Goal: Register for event/course

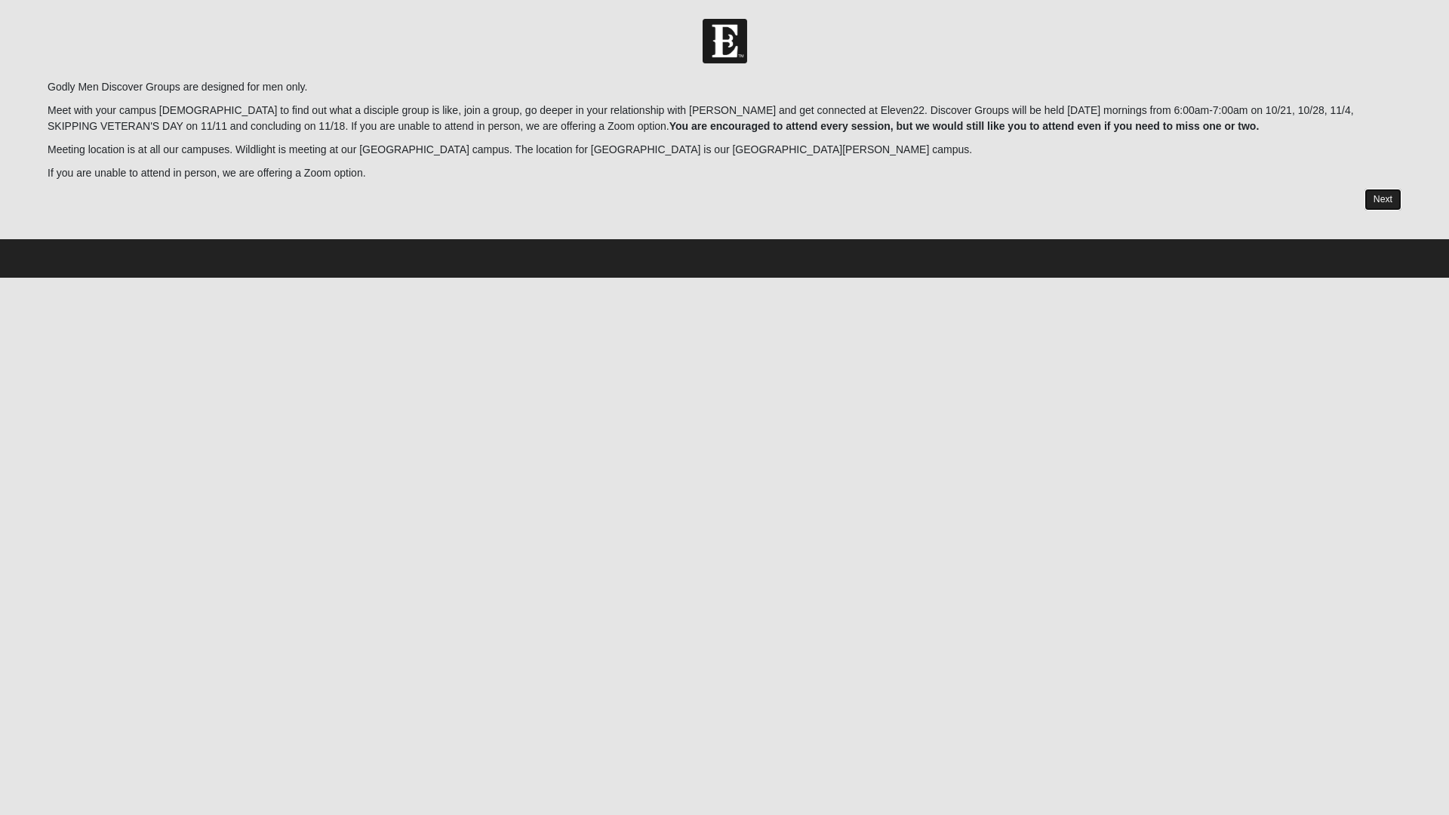
click at [1386, 194] on link "Next" at bounding box center [1382, 200] width 37 height 22
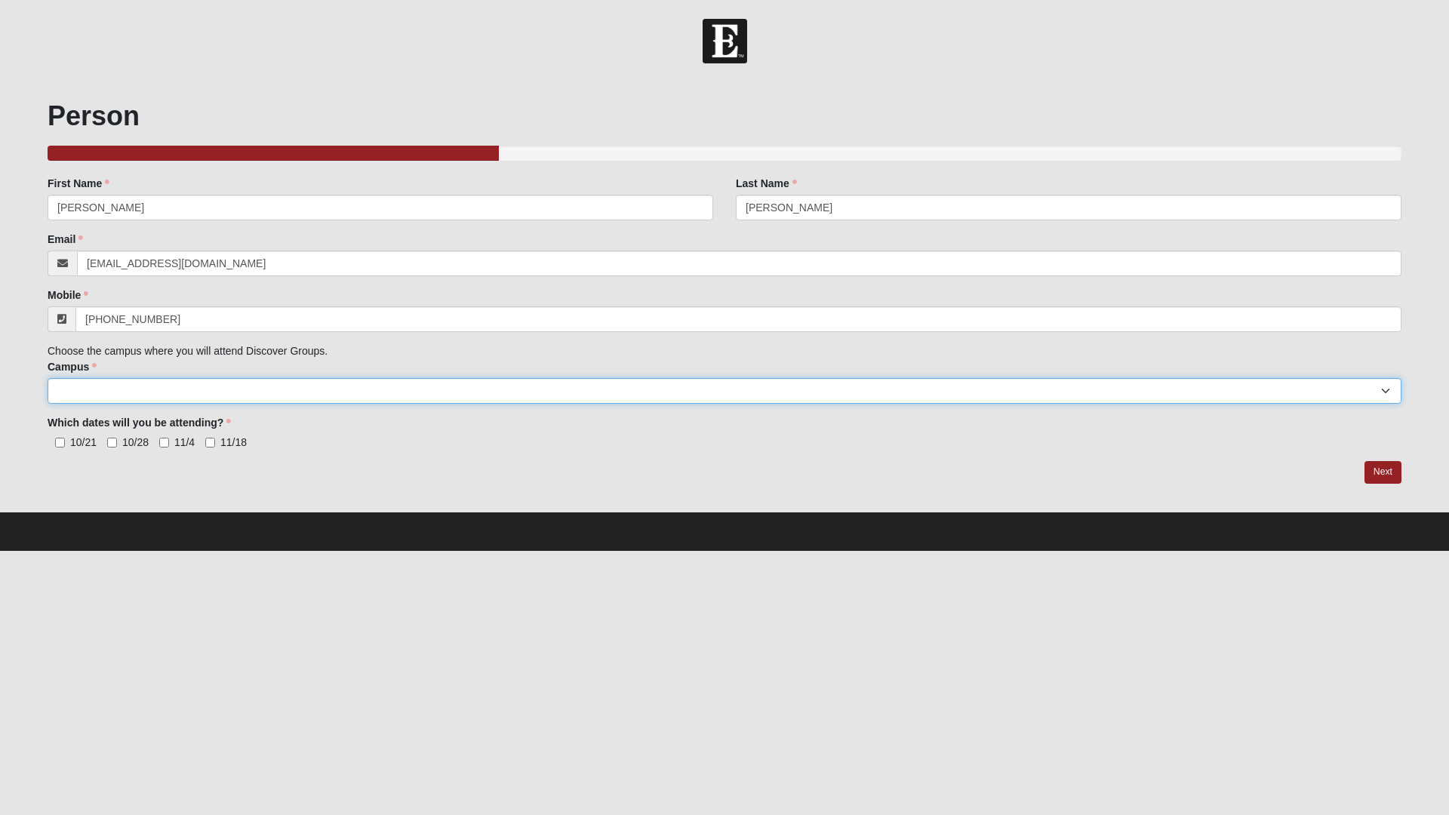
click at [1390, 389] on select "[GEOGRAPHIC_DATA] [GEOGRAPHIC_DATA] (Coming Soon) Eleven22 Online [PERSON_NAME]…" at bounding box center [724, 391] width 1353 height 26
select select "12"
click at [48, 378] on select "[GEOGRAPHIC_DATA] [GEOGRAPHIC_DATA] (Coming Soon) Eleven22 Online [PERSON_NAME]…" at bounding box center [724, 391] width 1353 height 26
click at [59, 444] on input "10/21" at bounding box center [60, 443] width 10 height 10
checkbox input "true"
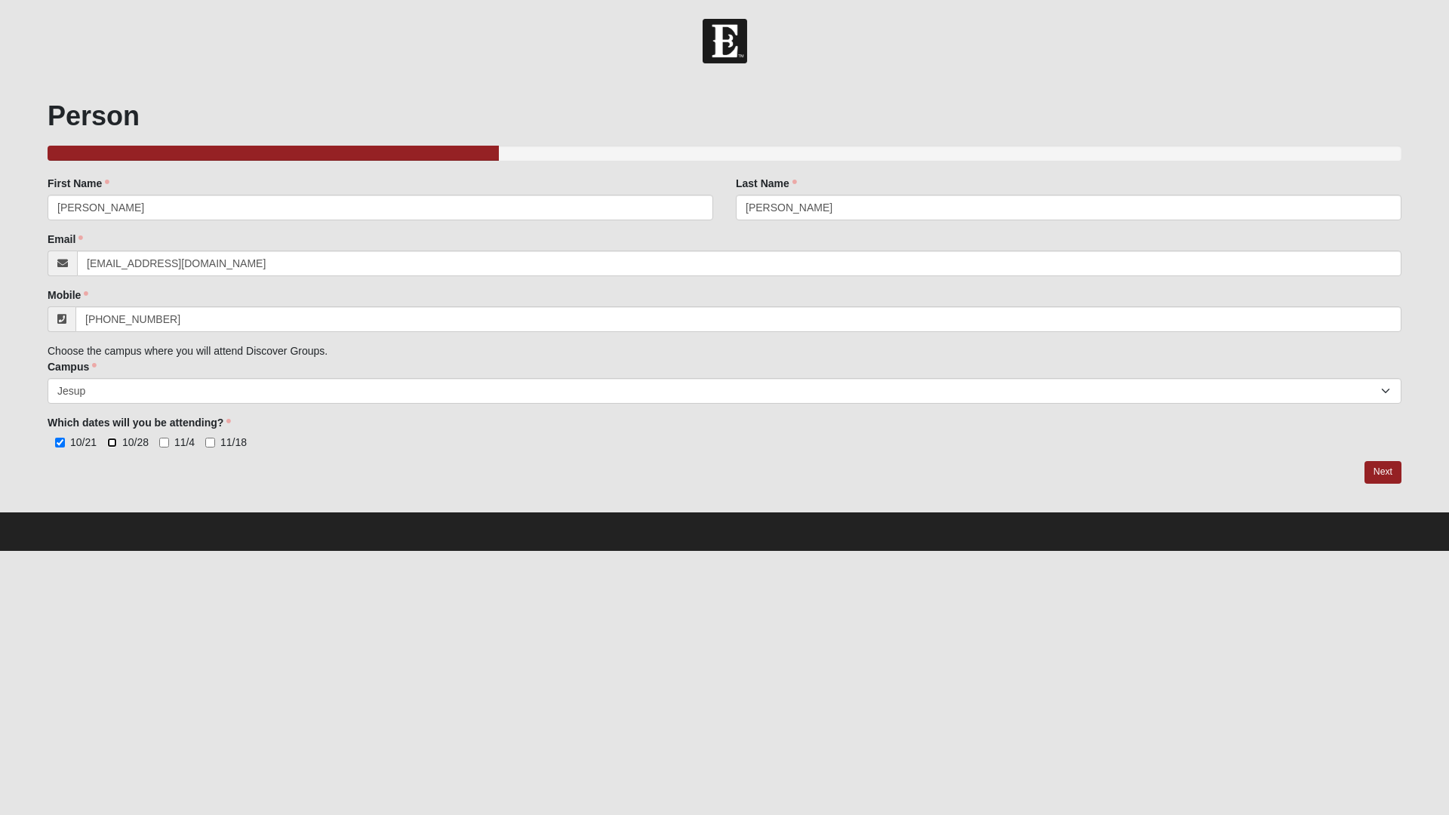
click at [108, 442] on input "10/28" at bounding box center [112, 443] width 10 height 10
checkbox input "true"
click at [165, 444] on input "11/4" at bounding box center [164, 443] width 10 height 10
checkbox input "true"
click at [211, 448] on label "11/18" at bounding box center [225, 442] width 41 height 15
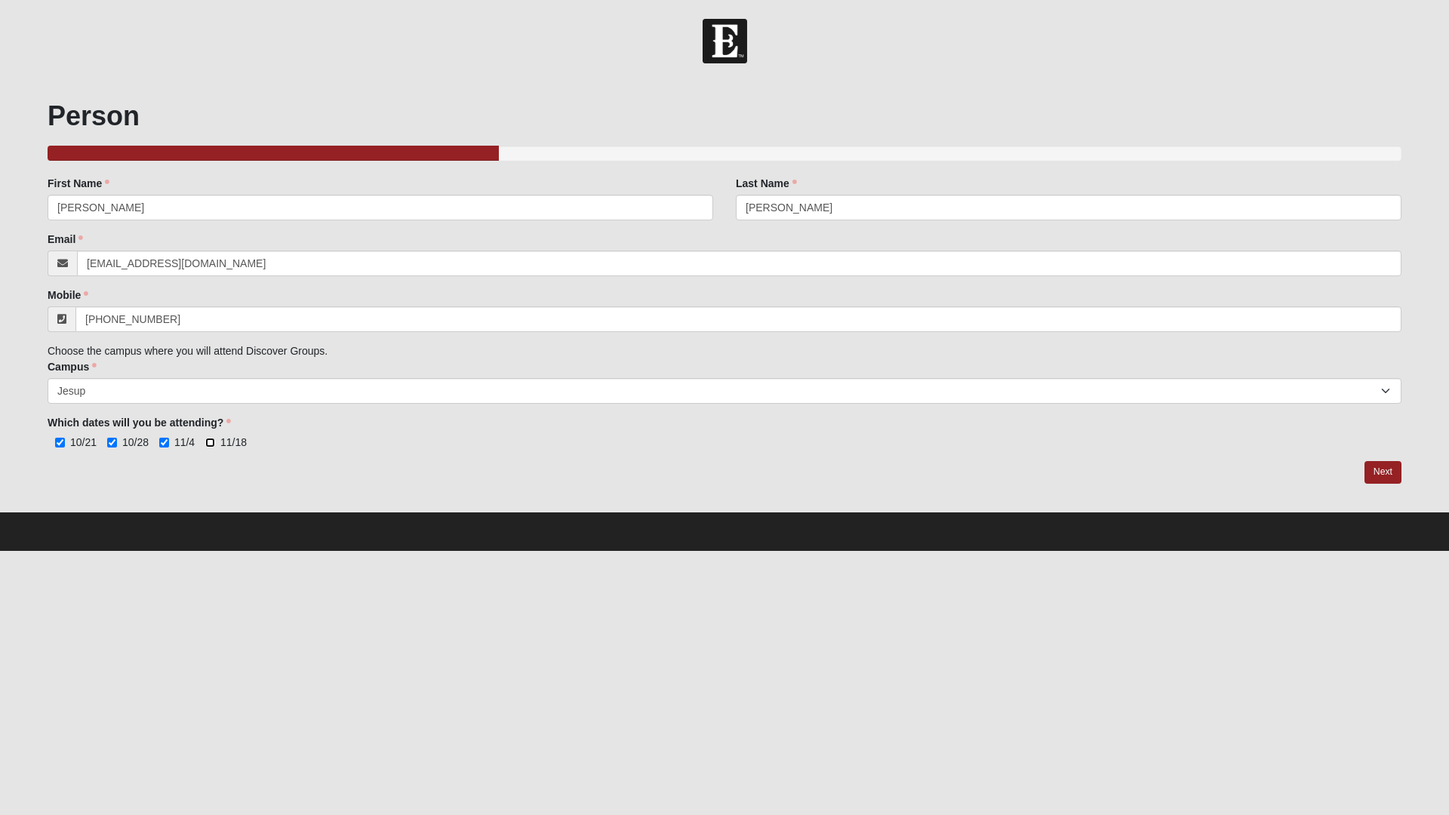
click at [211, 447] on input "11/18" at bounding box center [210, 443] width 10 height 10
checkbox input "true"
click at [1393, 474] on link "Next" at bounding box center [1382, 472] width 37 height 22
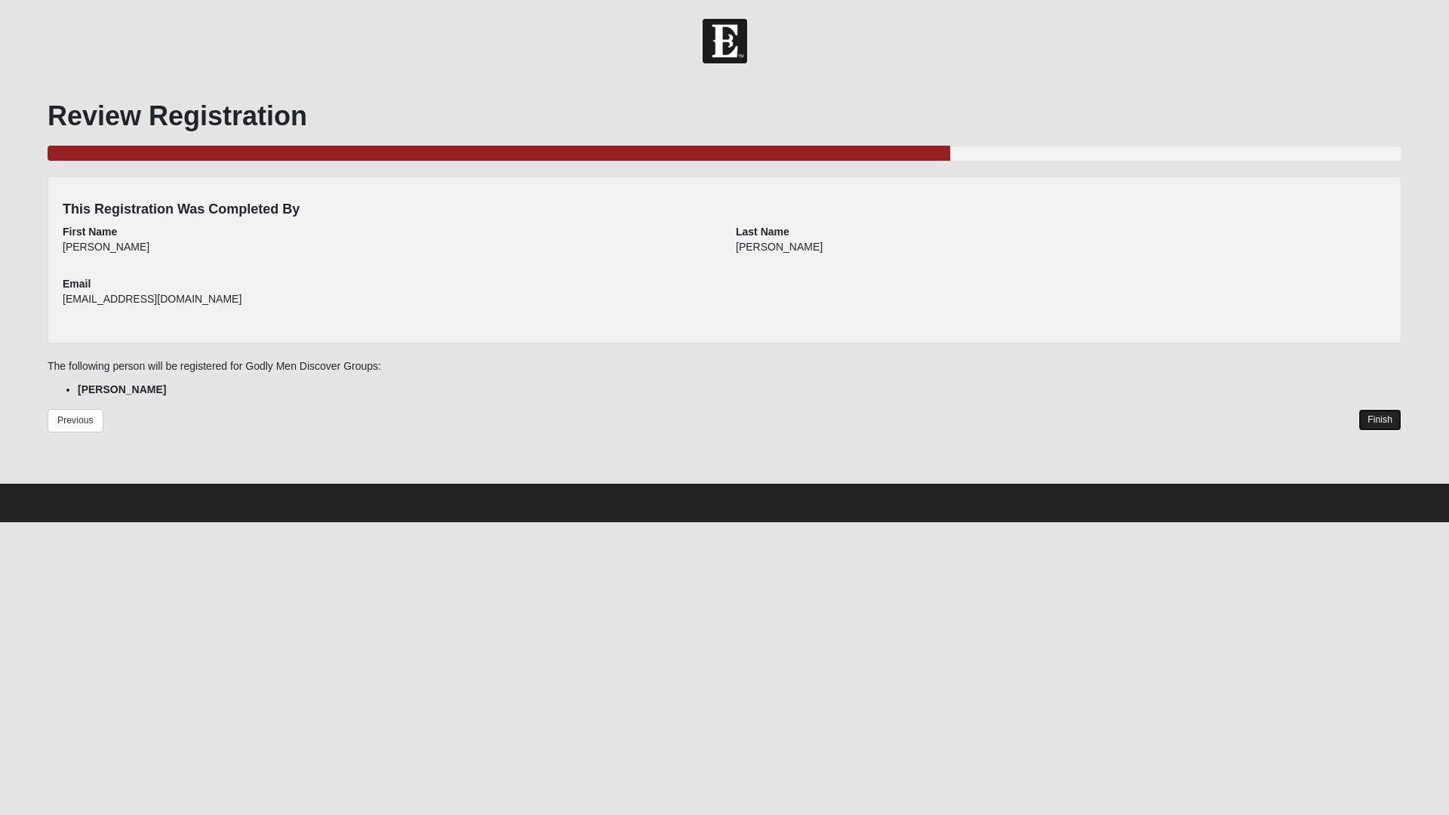
click at [1387, 413] on link "Finish" at bounding box center [1379, 420] width 43 height 22
